Goal: Transaction & Acquisition: Purchase product/service

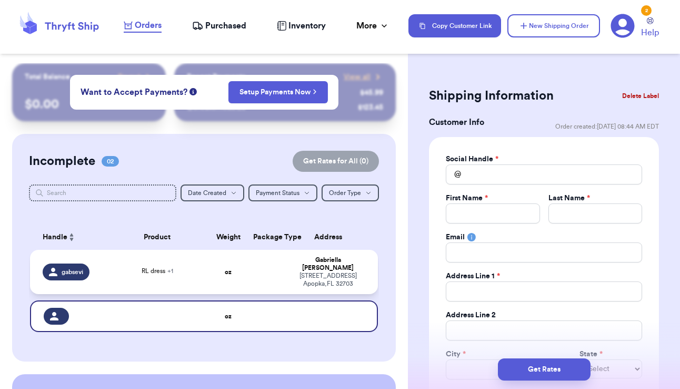
click at [182, 268] on td "RL dress + 1" at bounding box center [157, 272] width 105 height 44
type input "RL dress"
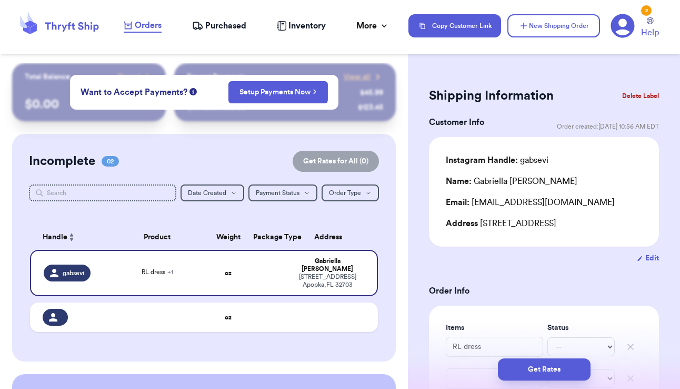
scroll to position [206, 0]
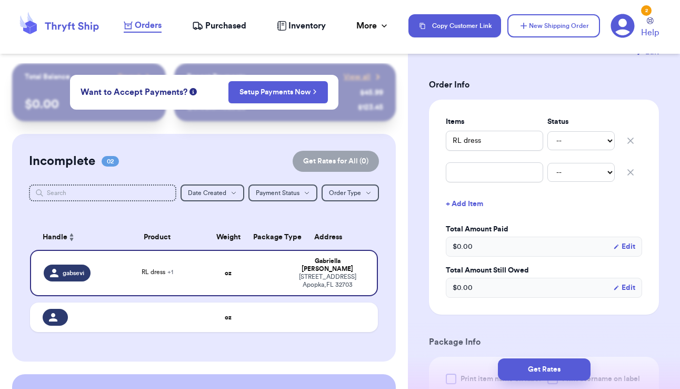
click at [626, 177] on icon "button" at bounding box center [631, 172] width 11 height 11
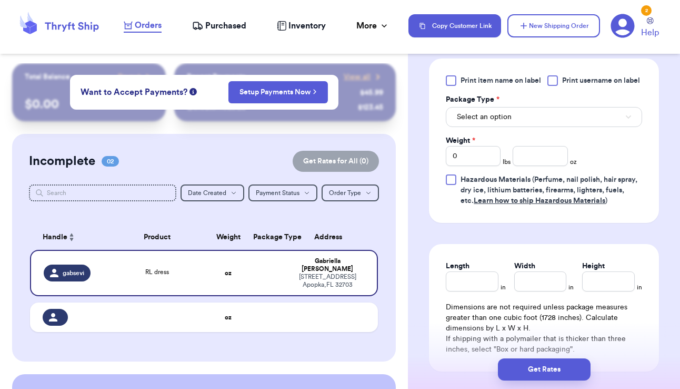
scroll to position [468, 0]
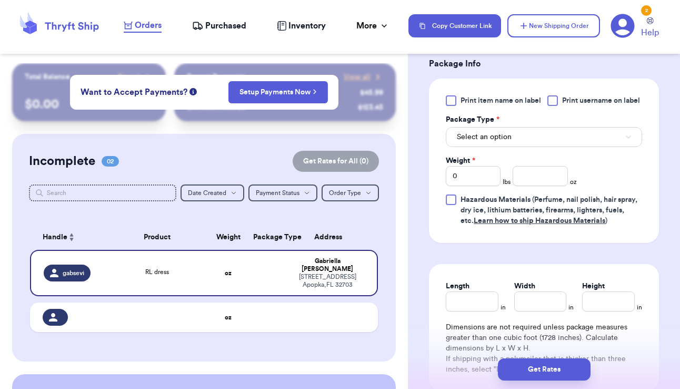
click at [621, 147] on button "Select an option" at bounding box center [544, 137] width 196 height 20
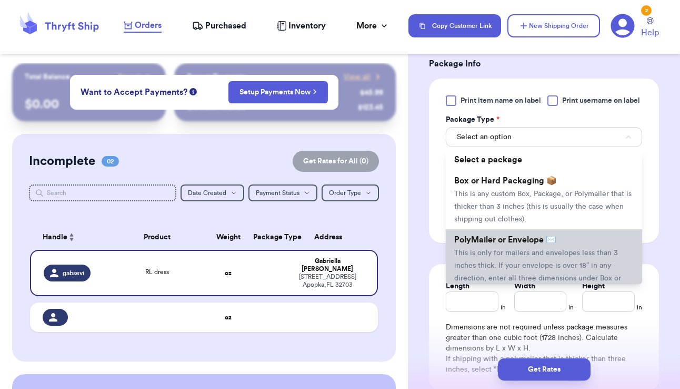
click at [575, 255] on li "PolyMailer or Envelope ✉️ This is only for mailers and envelopes less than 3 in…" at bounding box center [544, 265] width 196 height 72
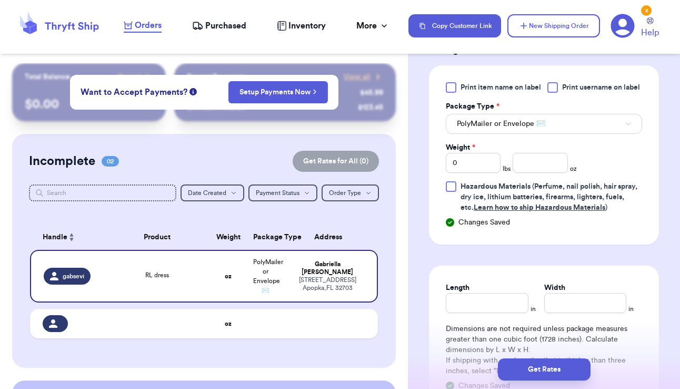
scroll to position [490, 0]
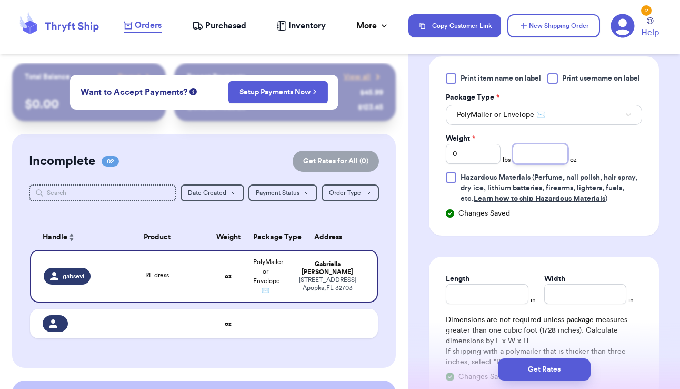
click at [532, 164] on input "number" at bounding box center [540, 154] width 55 height 20
type input "10"
click at [605, 165] on div "Print item name on label Print username on label Package Type * PolyMailer or E…" at bounding box center [544, 138] width 196 height 131
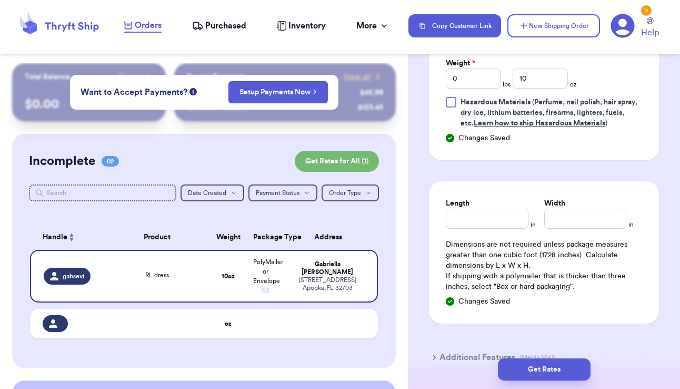
scroll to position [641, 0]
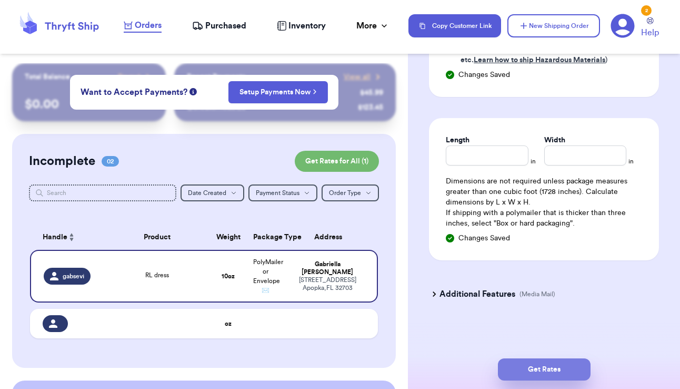
click at [558, 363] on button "Get Rates" at bounding box center [544, 369] width 93 height 22
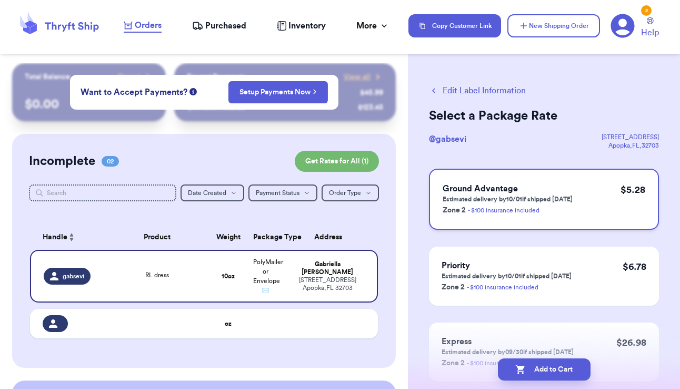
click at [621, 214] on div "$ 5.28" at bounding box center [633, 199] width 25 height 34
click at [573, 371] on button "Add to Cart" at bounding box center [544, 369] width 93 height 22
checkbox input "true"
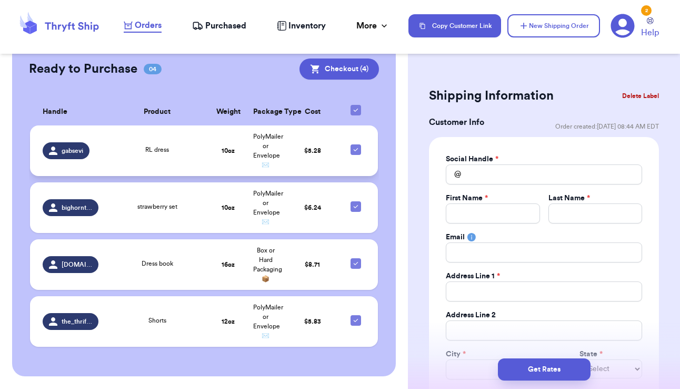
scroll to position [281, 0]
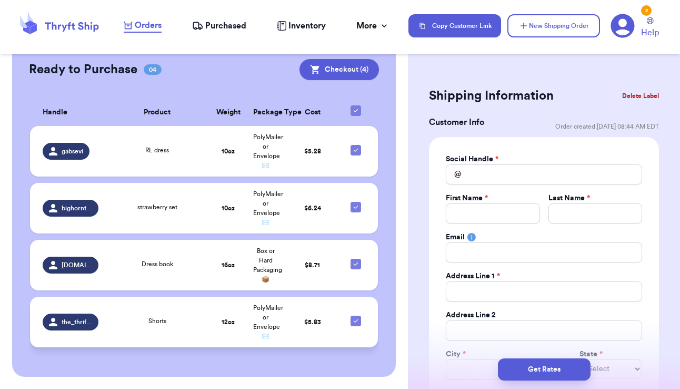
click at [186, 340] on td "Shorts" at bounding box center [157, 322] width 105 height 51
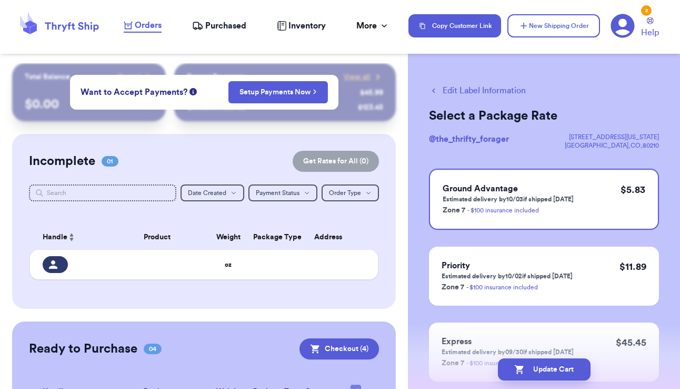
scroll to position [0, 0]
